Goal: Transaction & Acquisition: Download file/media

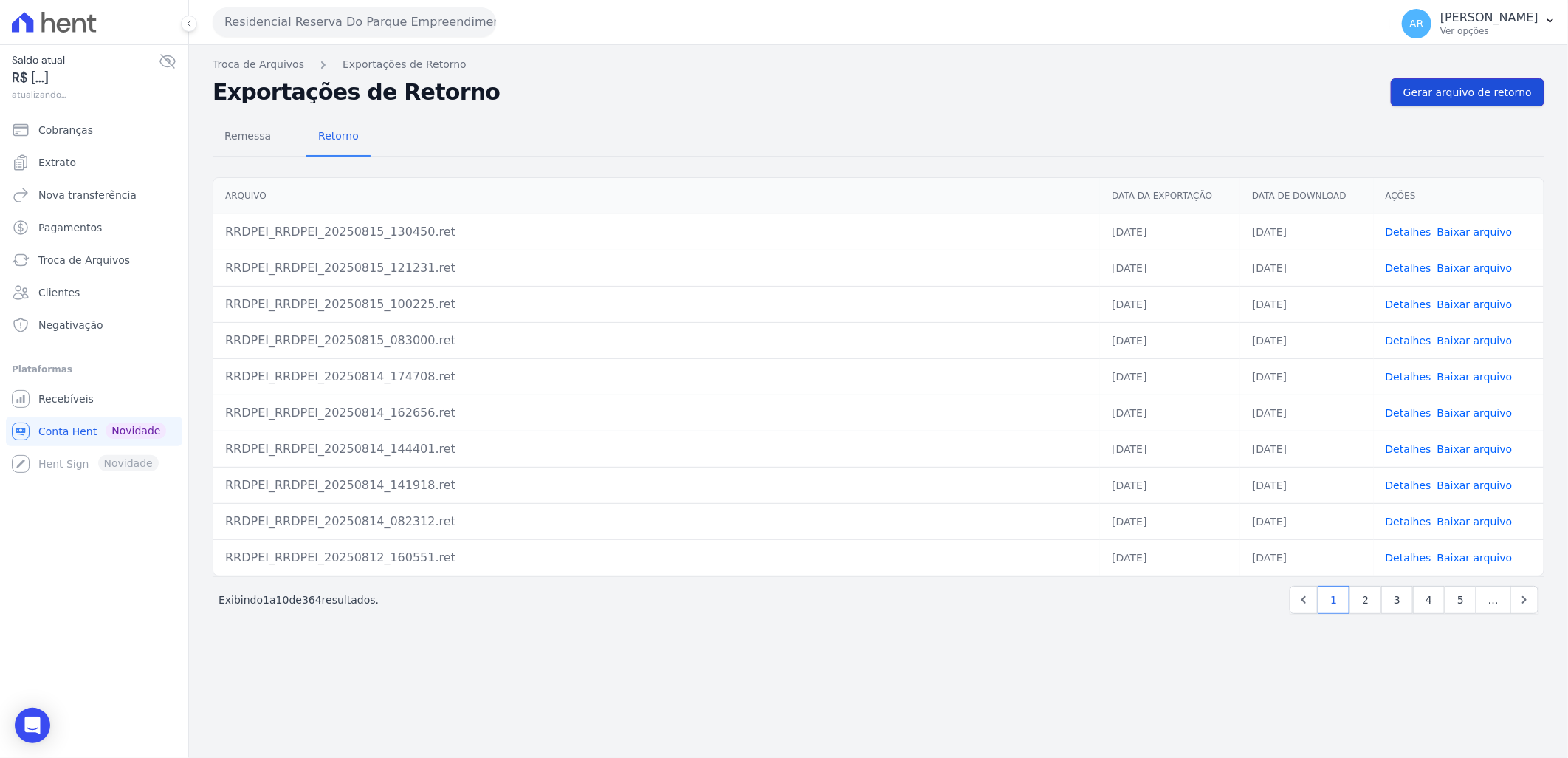
click at [1444, 100] on link "Gerar arquivo de retorno" at bounding box center [1468, 91] width 154 height 28
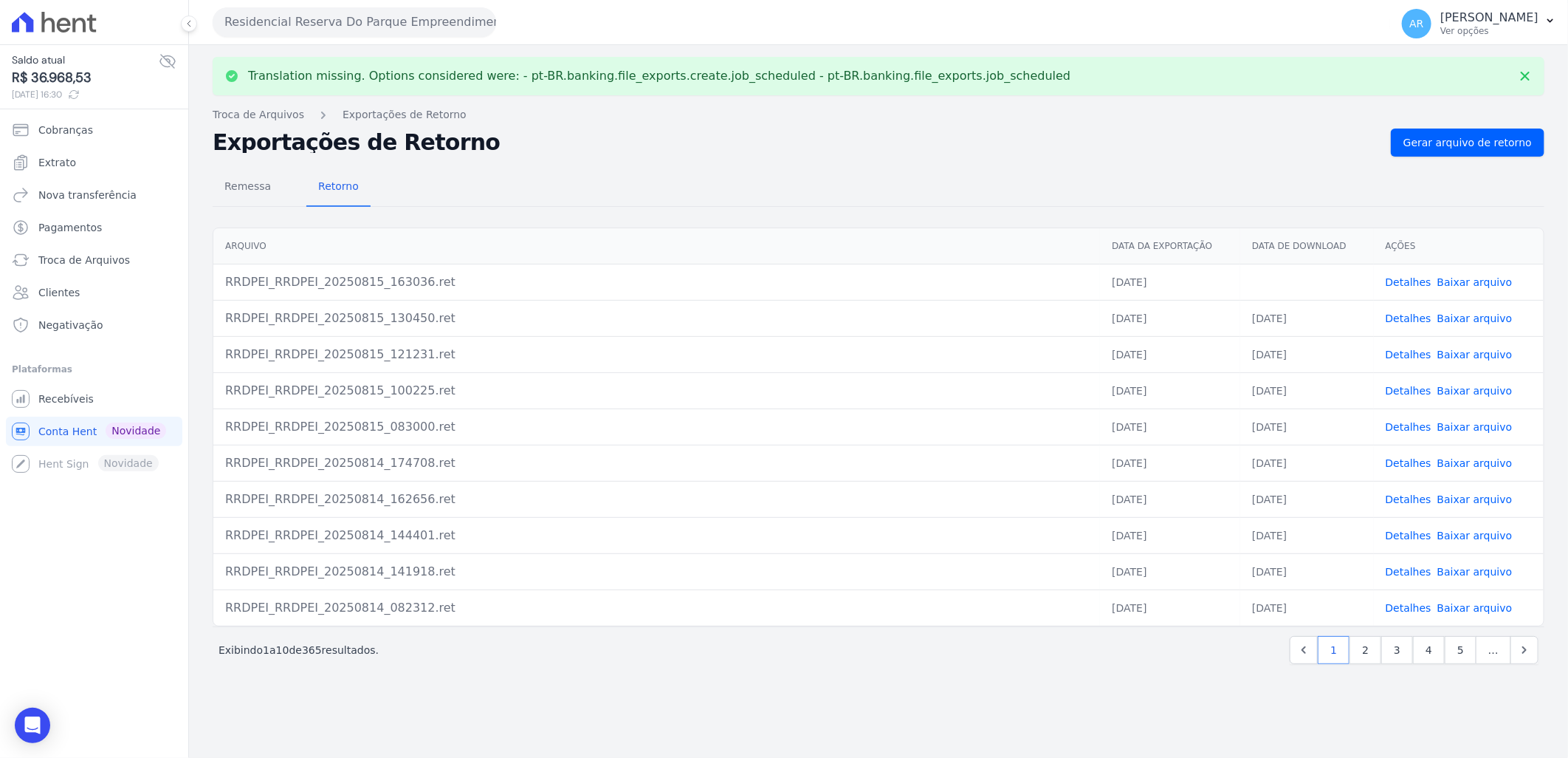
click at [1455, 271] on td "Detalhes Baixar arquivo" at bounding box center [1458, 282] width 170 height 37
click at [1462, 287] on link "Baixar arquivo" at bounding box center [1475, 282] width 75 height 12
